Goal: Navigation & Orientation: Understand site structure

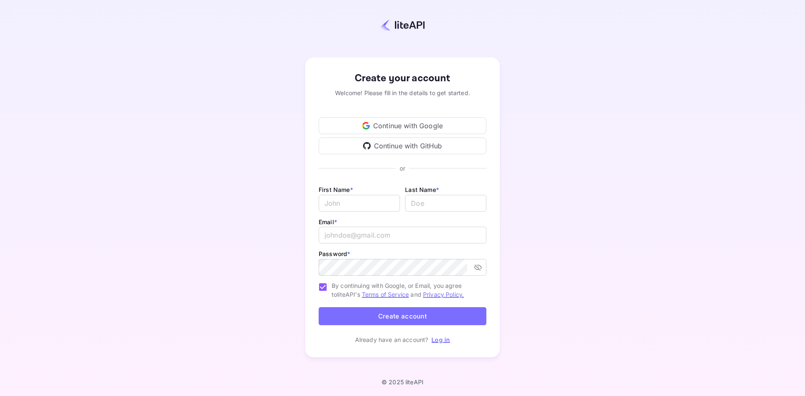
click at [423, 120] on div "Continue with Google" at bounding box center [403, 125] width 168 height 17
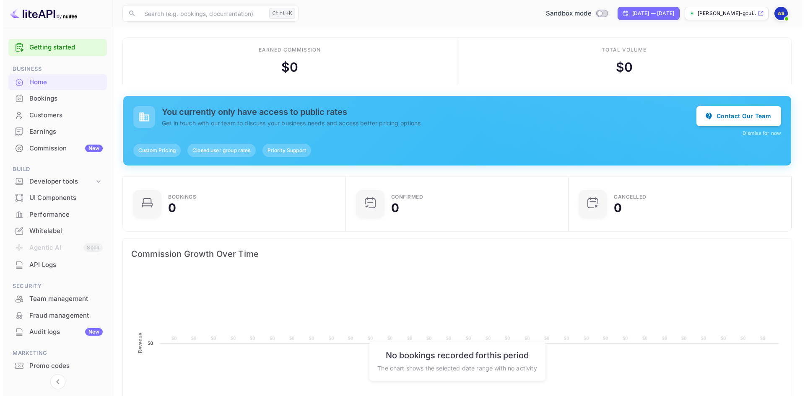
scroll to position [130, 211]
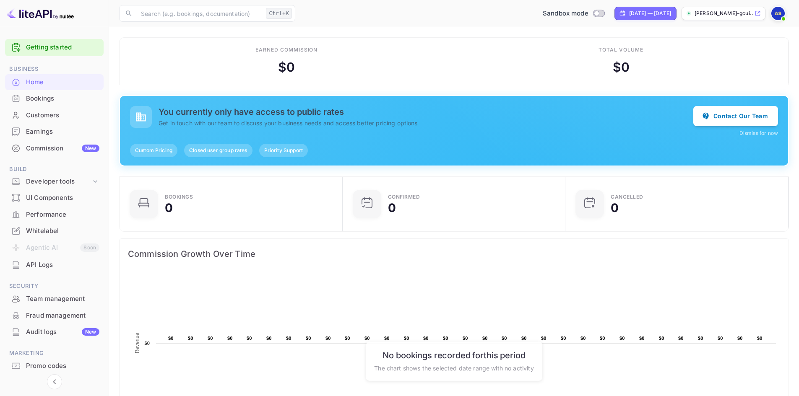
click at [37, 100] on div "Bookings" at bounding box center [62, 99] width 73 height 10
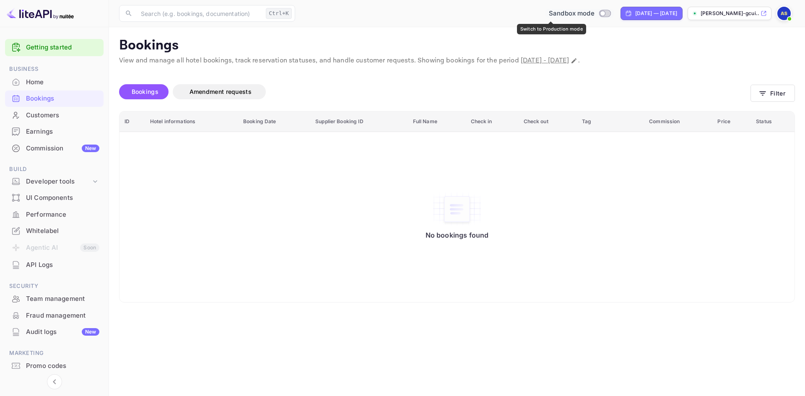
click at [594, 13] on input "Switch to Production mode" at bounding box center [602, 12] width 17 height 5
checkbox input "false"
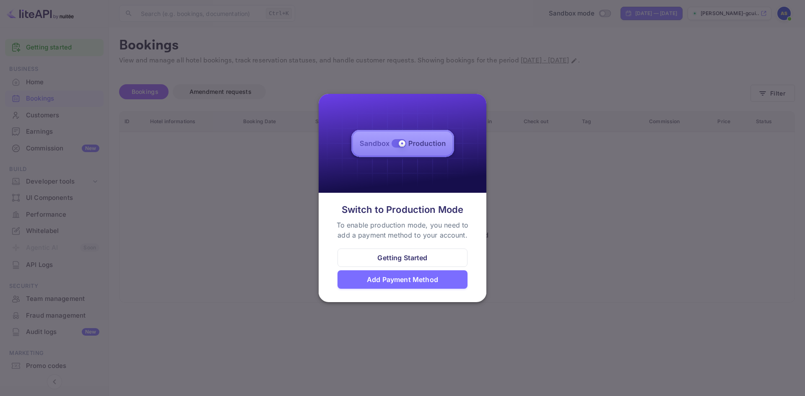
click at [278, 240] on div at bounding box center [402, 198] width 805 height 396
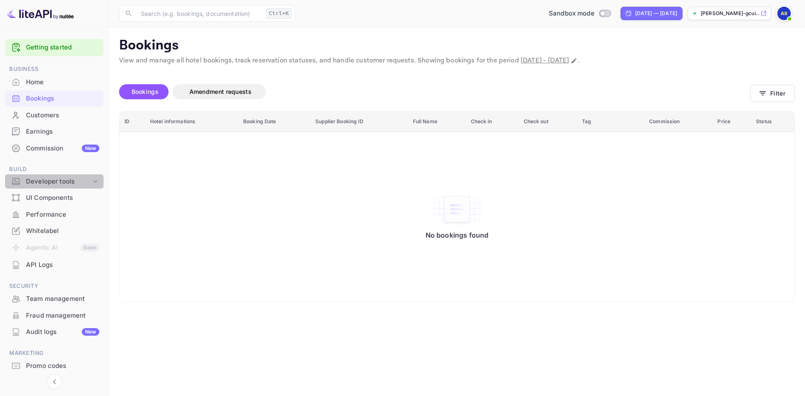
click at [59, 175] on div "Developer tools" at bounding box center [54, 181] width 99 height 15
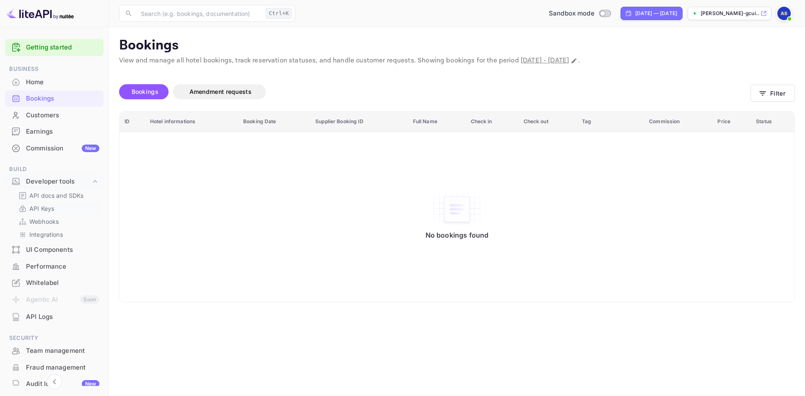
click at [52, 205] on p "API Keys" at bounding box center [41, 208] width 25 height 9
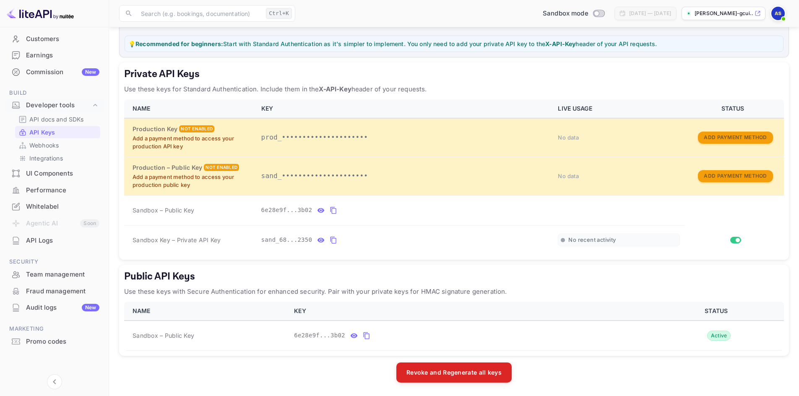
scroll to position [77, 0]
click at [40, 244] on div "API Logs" at bounding box center [62, 241] width 73 height 10
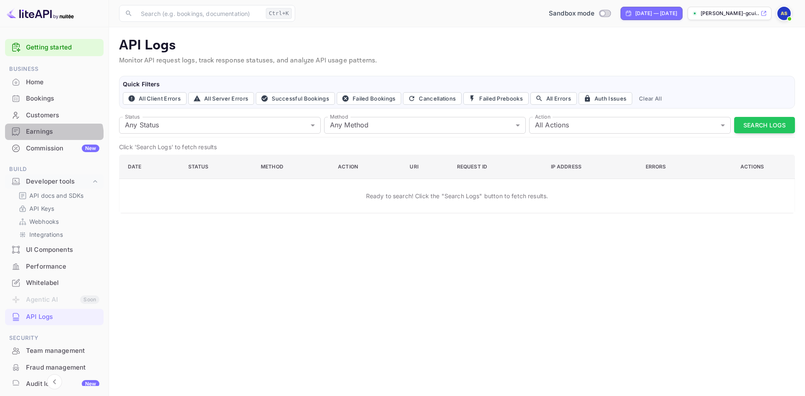
click at [42, 138] on div "Earnings" at bounding box center [54, 132] width 99 height 16
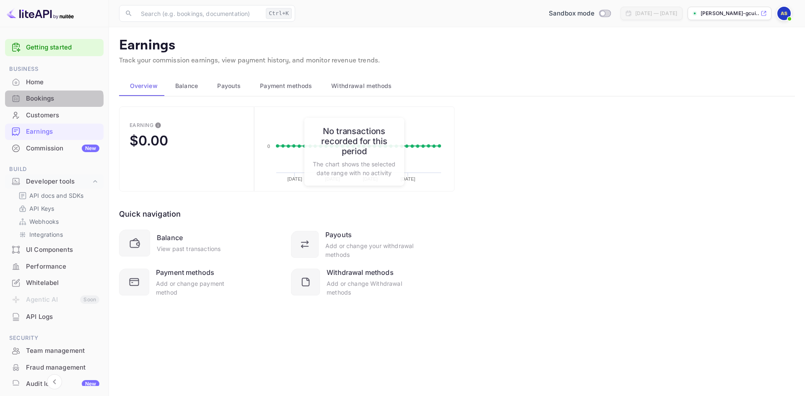
click at [53, 102] on div "Bookings" at bounding box center [62, 99] width 73 height 10
